Goal: Use online tool/utility: Utilize a website feature to perform a specific function

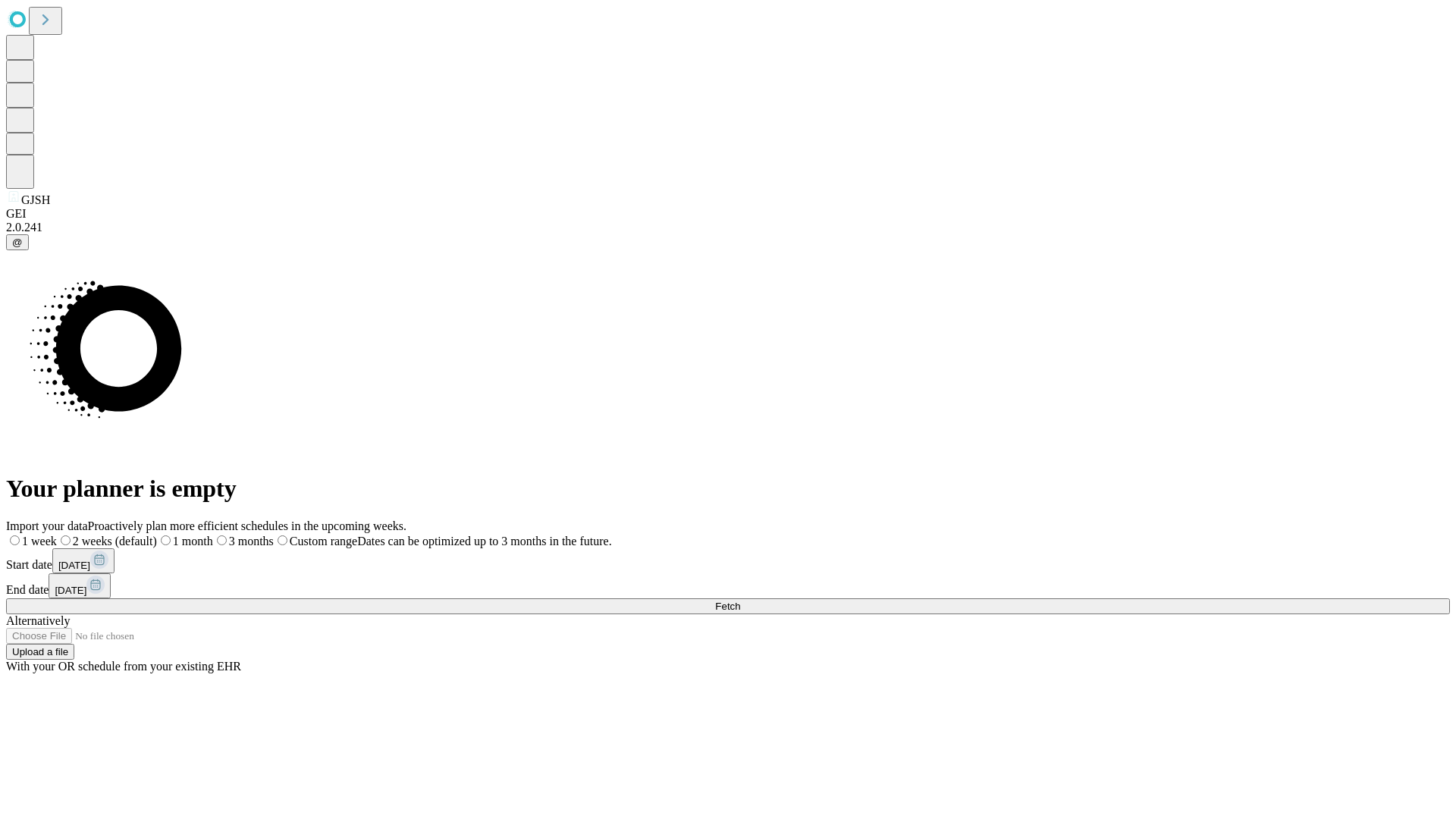
click at [740, 600] on span "Fetch" at bounding box center [728, 606] width 25 height 12
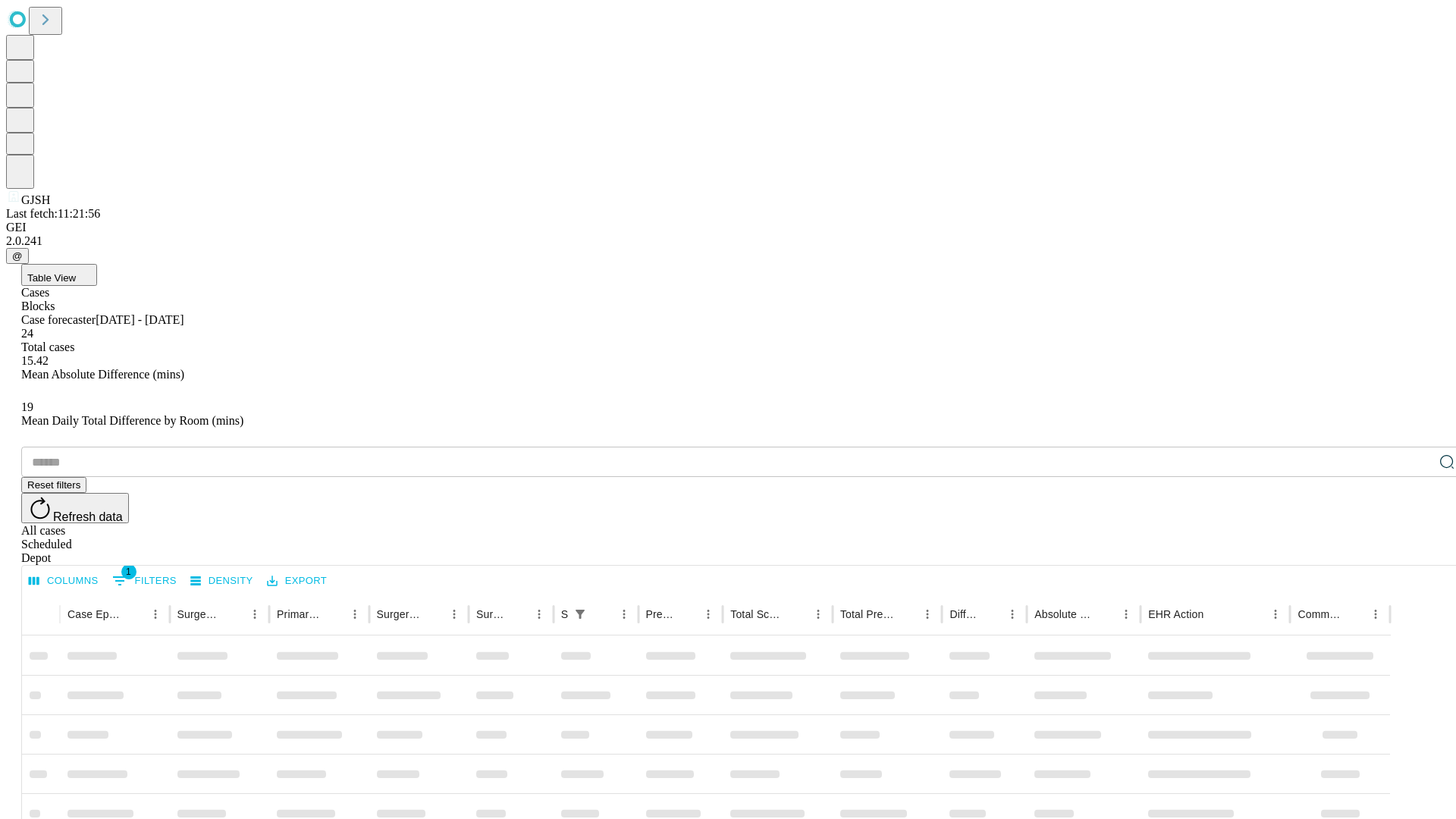
click at [76, 272] on span "Table View" at bounding box center [52, 278] width 48 height 12
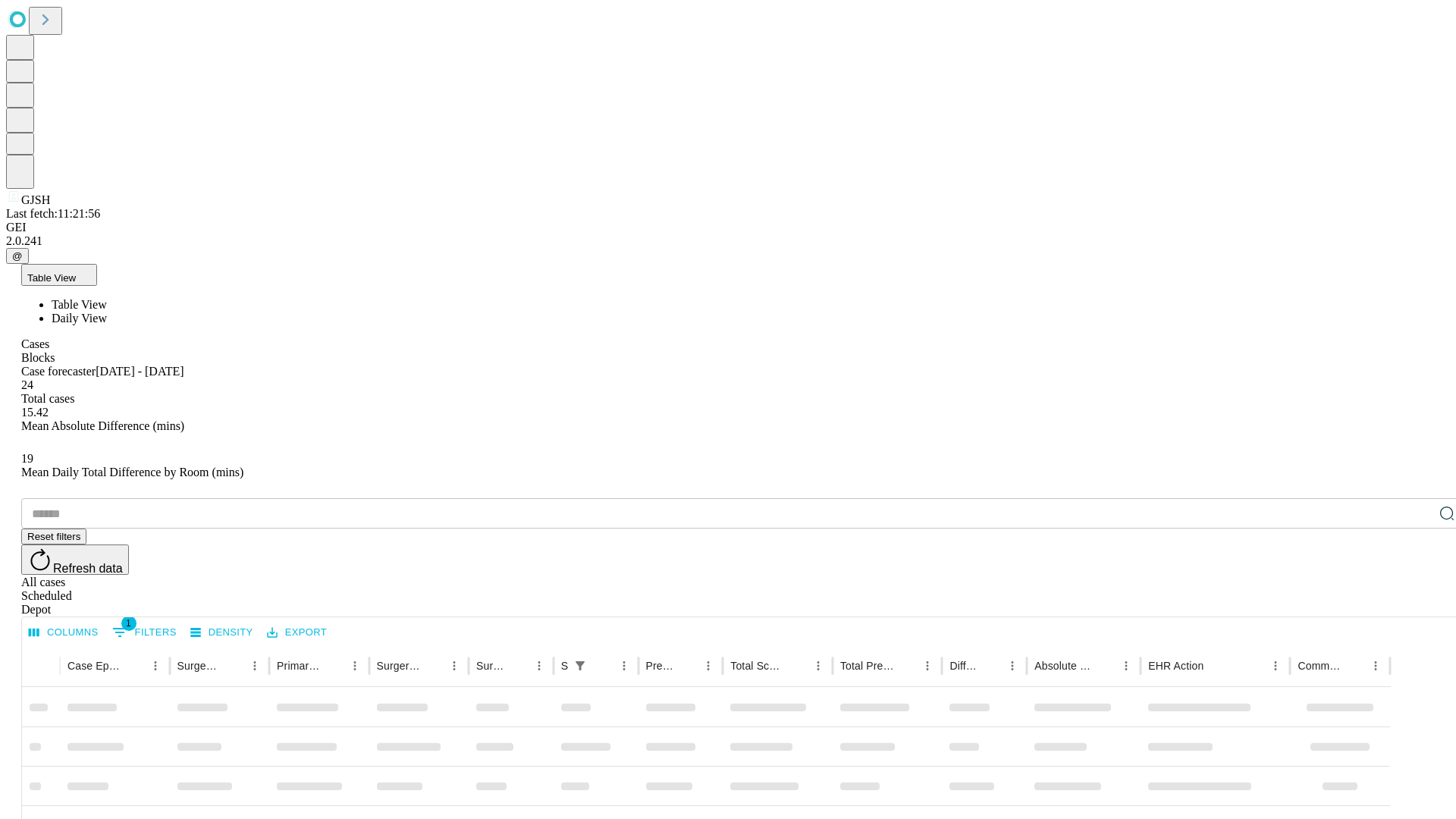
click at [107, 312] on span "Daily View" at bounding box center [79, 318] width 55 height 13
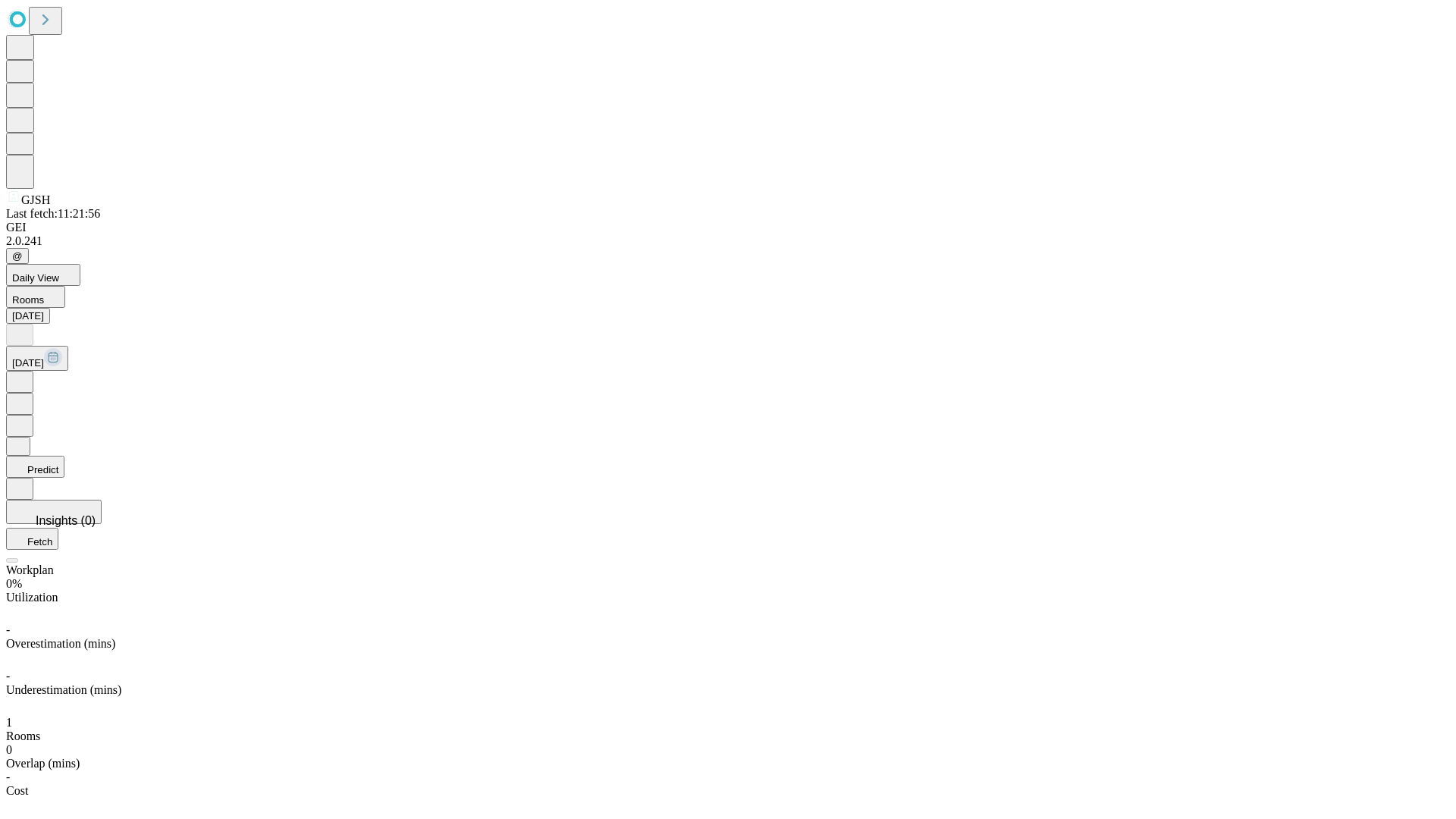
click at [64, 455] on button "Predict" at bounding box center [35, 466] width 58 height 22
